Goal: Task Accomplishment & Management: Manage account settings

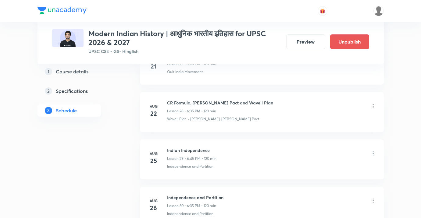
scroll to position [2110, 0]
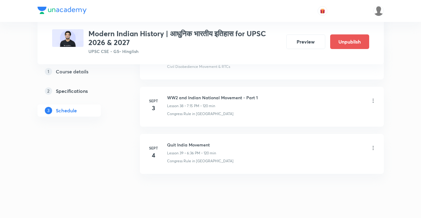
click at [373, 145] on icon at bounding box center [373, 148] width 6 height 6
click at [348, 149] on li "Edit" at bounding box center [342, 150] width 67 height 11
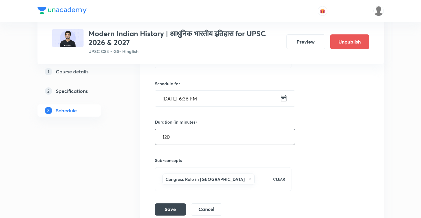
scroll to position [2011, 0]
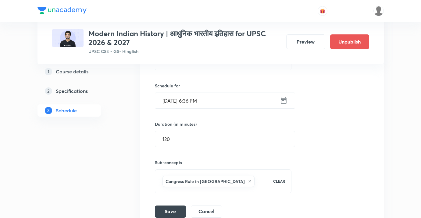
click at [226, 93] on input "[DATE] 6:36 PM" at bounding box center [217, 101] width 125 height 16
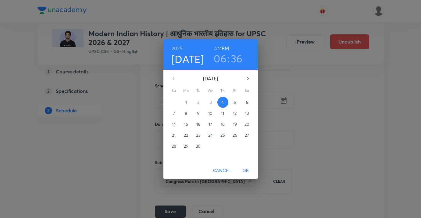
click at [235, 65] on h3 "36" at bounding box center [237, 58] width 12 height 13
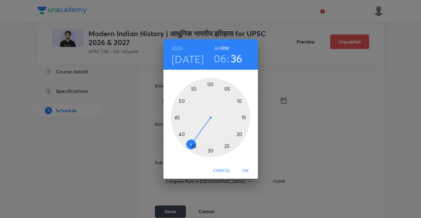
click at [176, 118] on div at bounding box center [210, 117] width 79 height 79
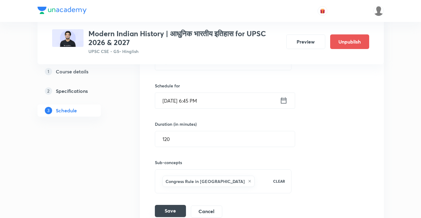
click at [166, 205] on button "Save" at bounding box center [170, 211] width 31 height 12
